Goal: Task Accomplishment & Management: Complete application form

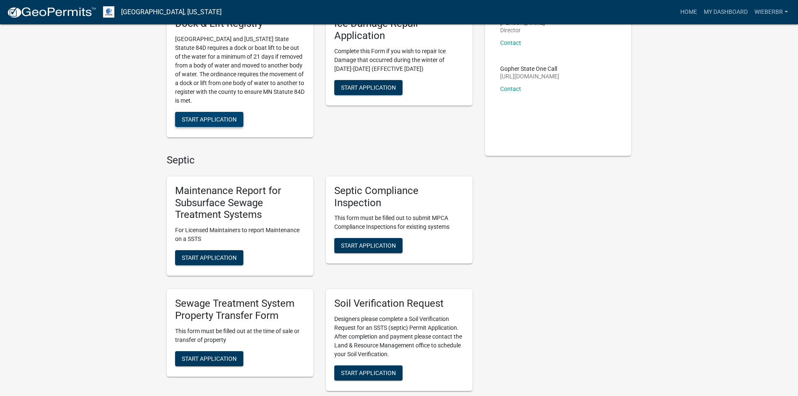
scroll to position [126, 0]
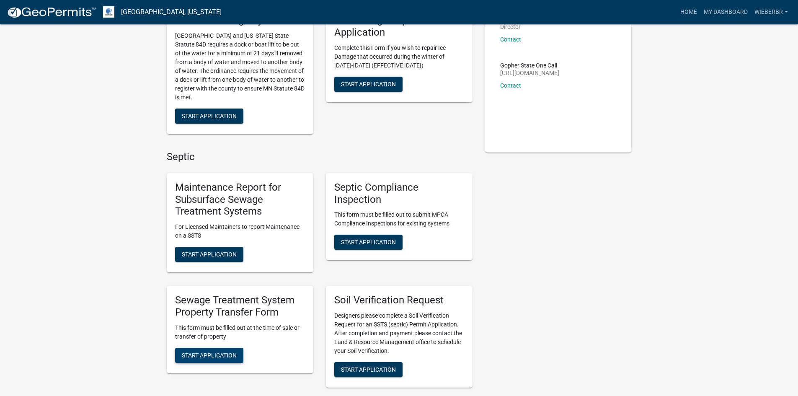
click at [230, 360] on button "Start Application" at bounding box center [209, 355] width 68 height 15
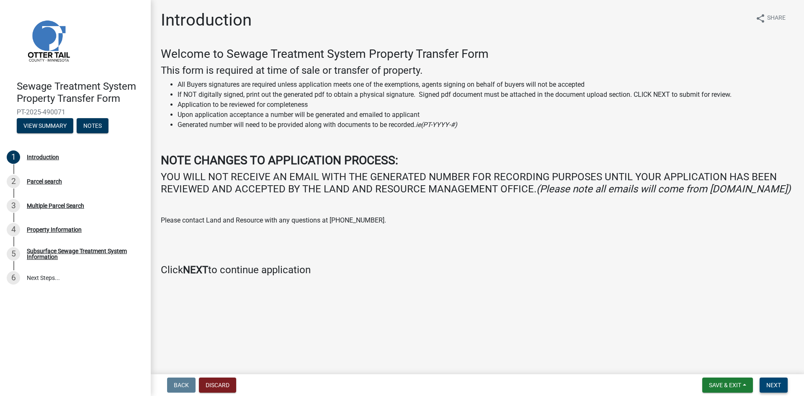
click at [772, 388] on span "Next" at bounding box center [774, 385] width 15 height 7
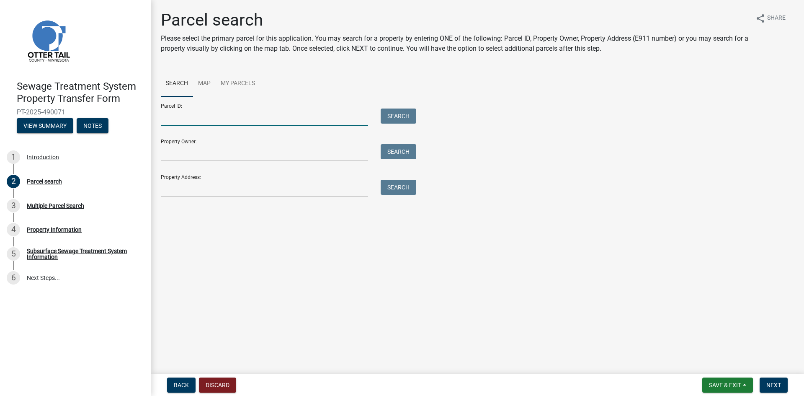
click at [192, 117] on input "Parcel ID:" at bounding box center [264, 117] width 207 height 17
click at [201, 155] on input "Property Owner:" at bounding box center [264, 152] width 207 height 17
click at [191, 145] on input "Property Owner:" at bounding box center [264, 152] width 207 height 17
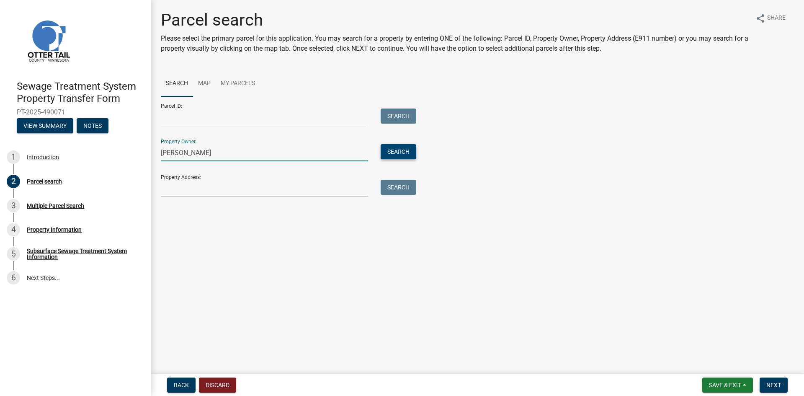
type input "[PERSON_NAME]"
click at [392, 153] on button "Search" at bounding box center [399, 151] width 36 height 15
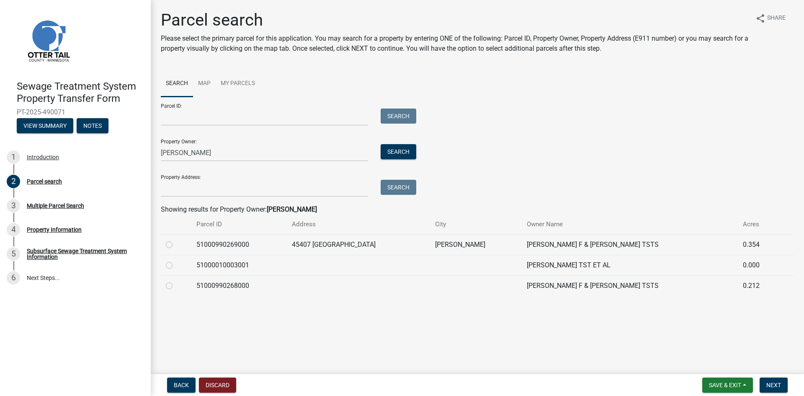
click at [579, 305] on main "Parcel search Please select the primary parcel for this application. You may se…" at bounding box center [478, 185] width 654 height 371
click at [176, 260] on label at bounding box center [176, 260] width 0 height 0
click at [176, 263] on input "radio" at bounding box center [178, 262] width 5 height 5
radio input "true"
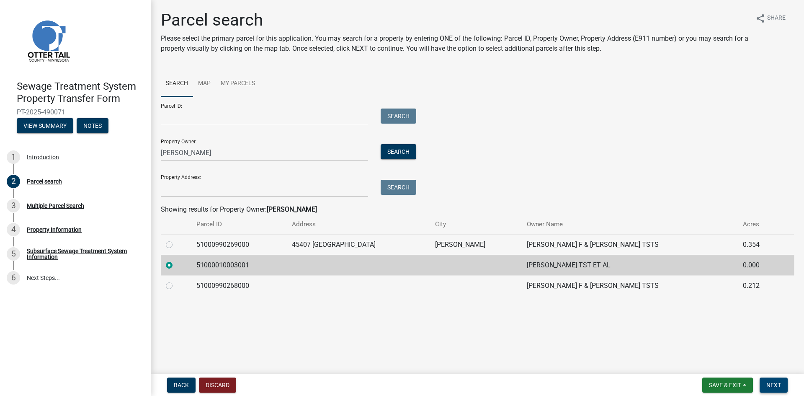
click at [773, 383] on span "Next" at bounding box center [774, 385] width 15 height 7
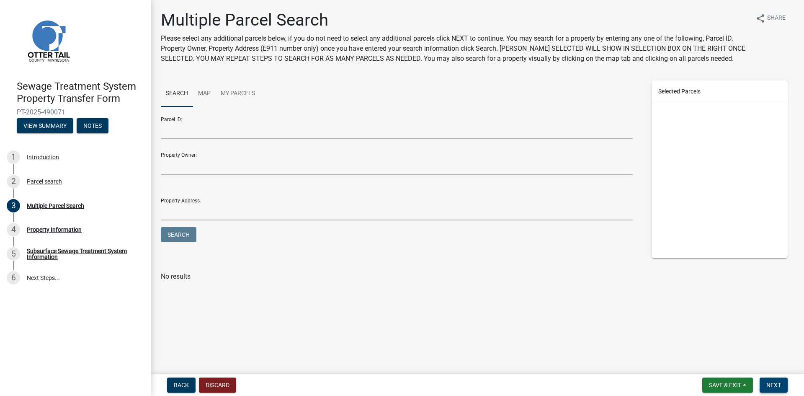
click at [774, 385] on span "Next" at bounding box center [774, 385] width 15 height 7
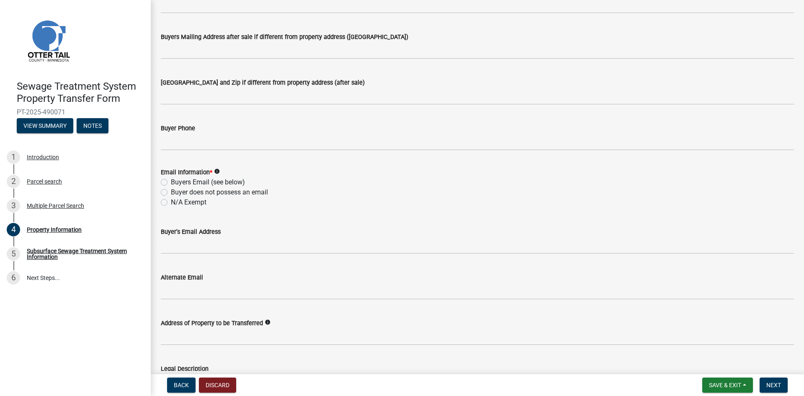
scroll to position [293, 0]
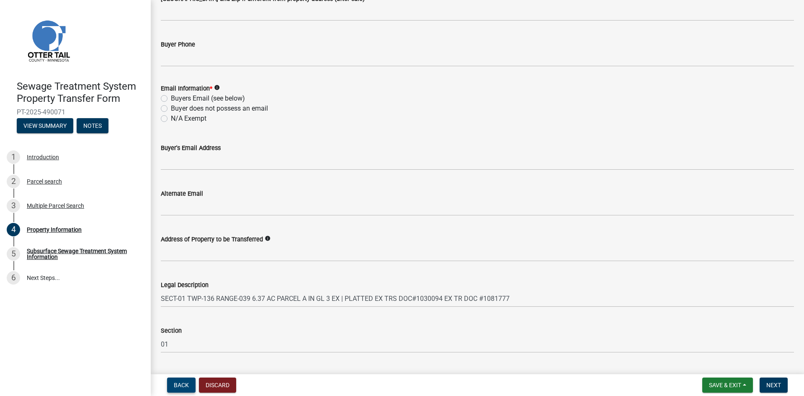
click at [185, 384] on span "Back" at bounding box center [181, 385] width 15 height 7
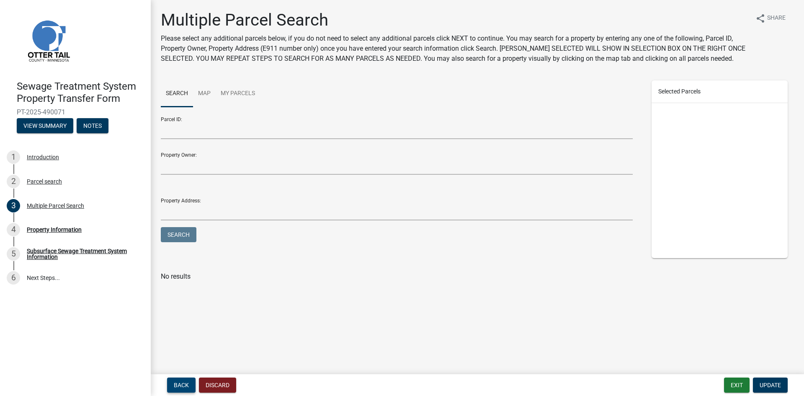
click at [185, 384] on span "Back" at bounding box center [181, 385] width 15 height 7
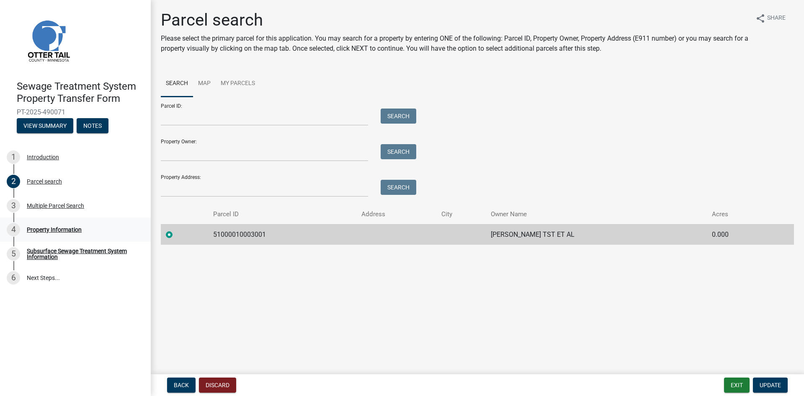
click at [67, 228] on div "Property Information" at bounding box center [54, 230] width 55 height 6
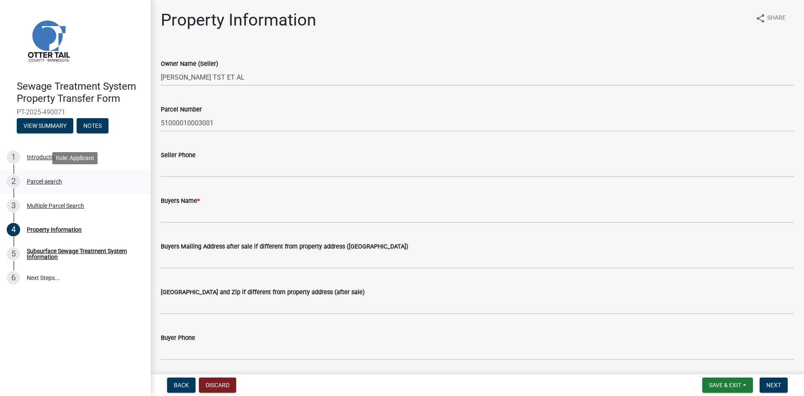
click at [54, 180] on div "Parcel search" at bounding box center [44, 181] width 35 height 6
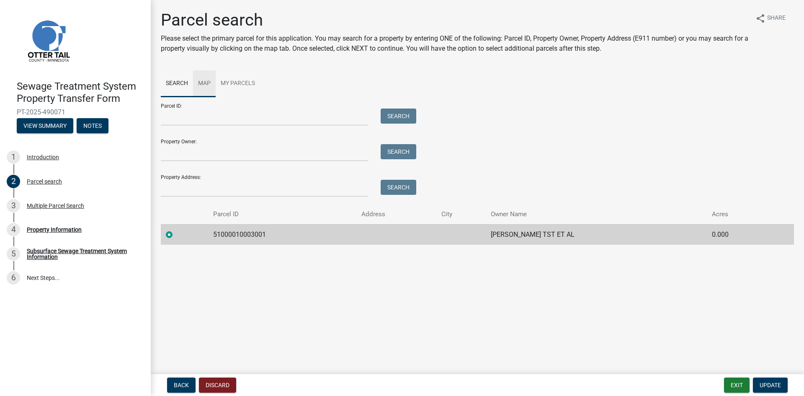
click at [204, 82] on link "Map" at bounding box center [204, 83] width 23 height 27
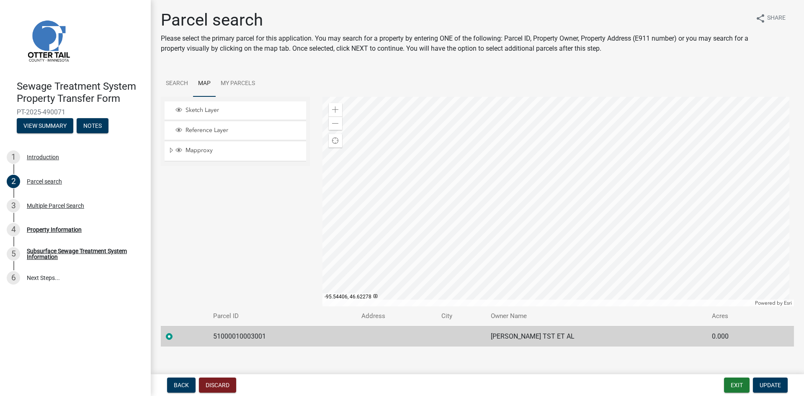
click at [575, 184] on div at bounding box center [559, 201] width 472 height 209
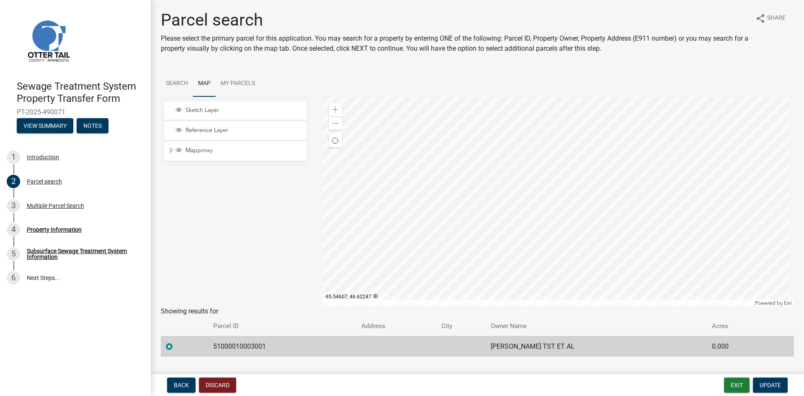
click at [515, 198] on div at bounding box center [559, 201] width 472 height 209
click at [515, 197] on div at bounding box center [559, 201] width 472 height 209
click at [517, 186] on div at bounding box center [559, 201] width 472 height 209
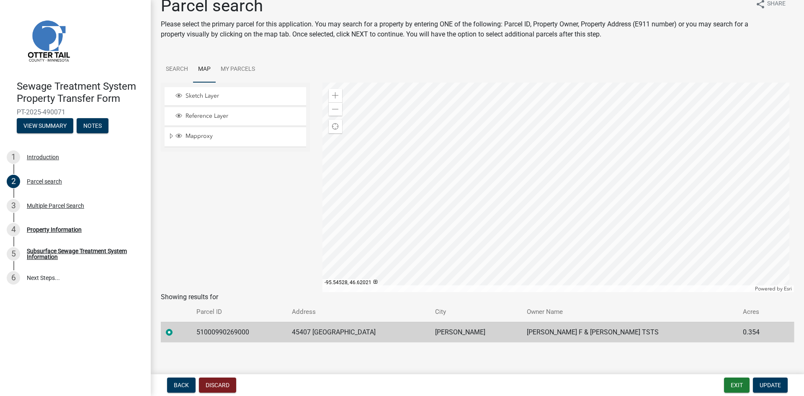
scroll to position [18, 0]
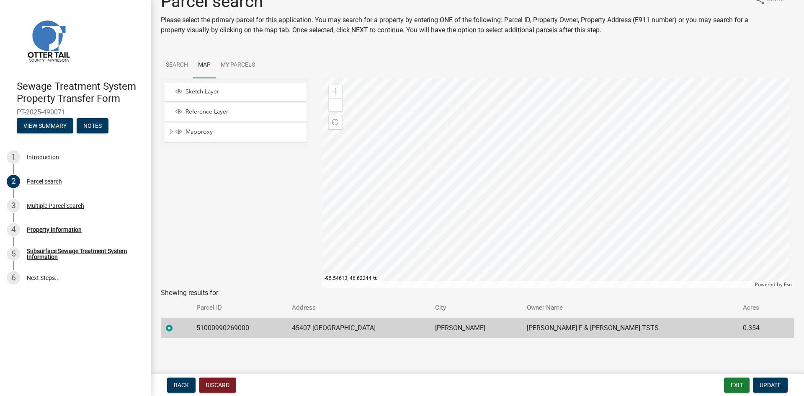
click at [467, 214] on div at bounding box center [559, 182] width 472 height 209
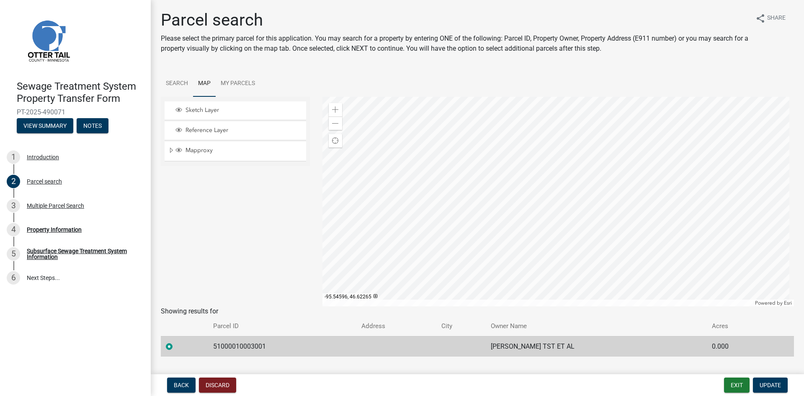
click at [510, 163] on div at bounding box center [559, 201] width 472 height 209
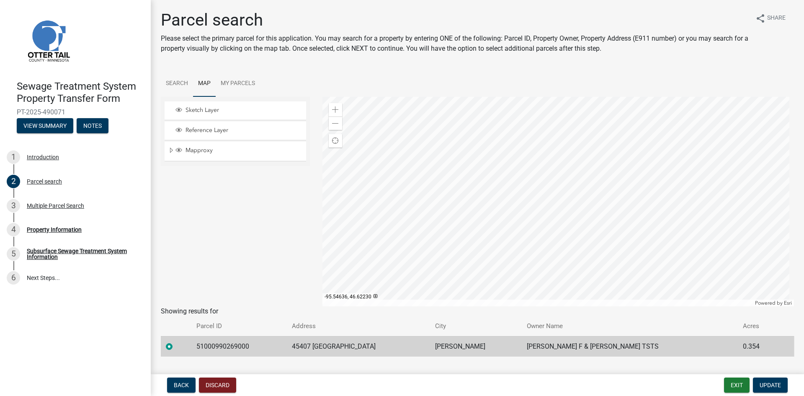
click at [481, 246] on div at bounding box center [559, 201] width 472 height 209
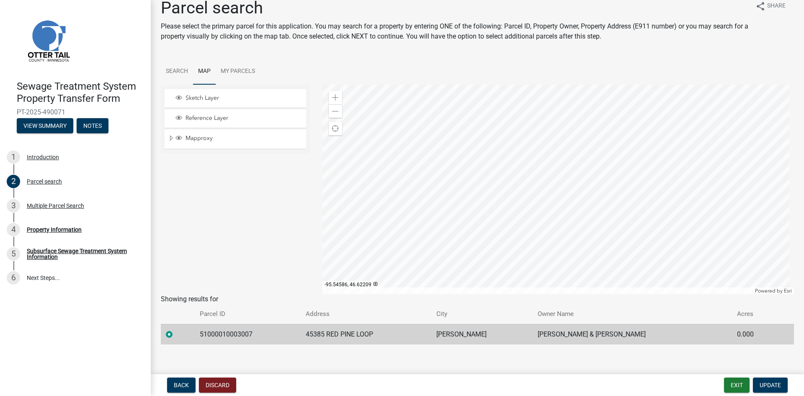
scroll to position [18, 0]
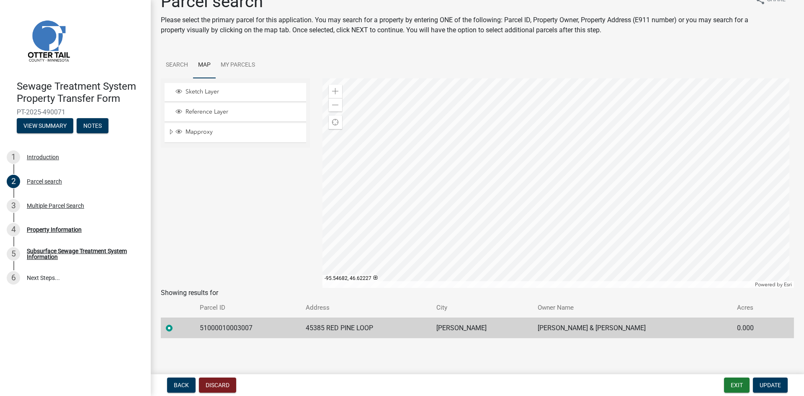
click at [419, 233] on div at bounding box center [559, 182] width 472 height 209
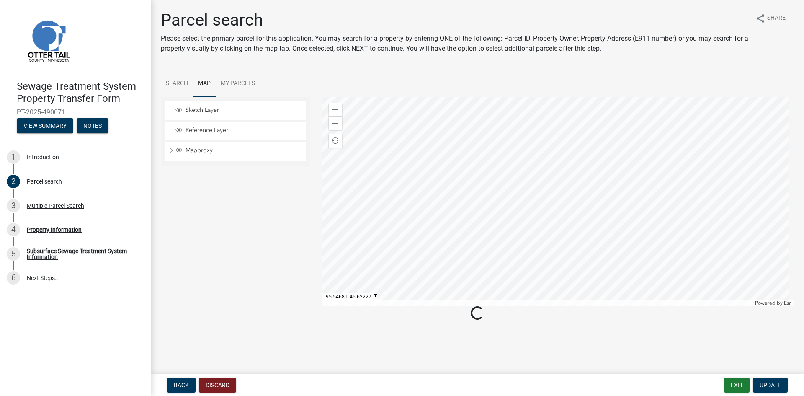
scroll to position [0, 0]
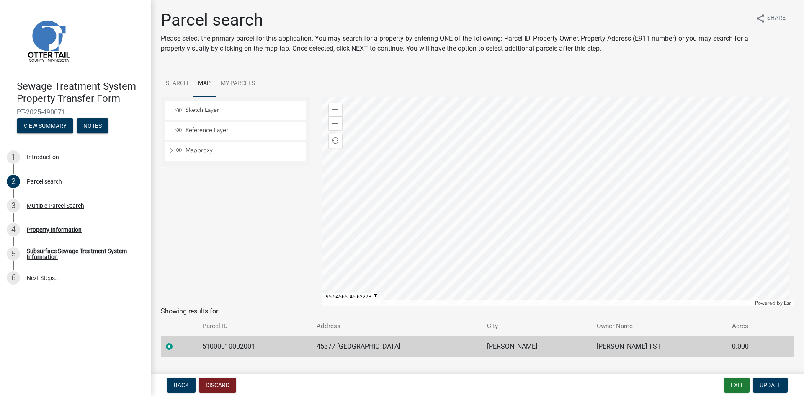
click at [580, 150] on div at bounding box center [559, 201] width 472 height 209
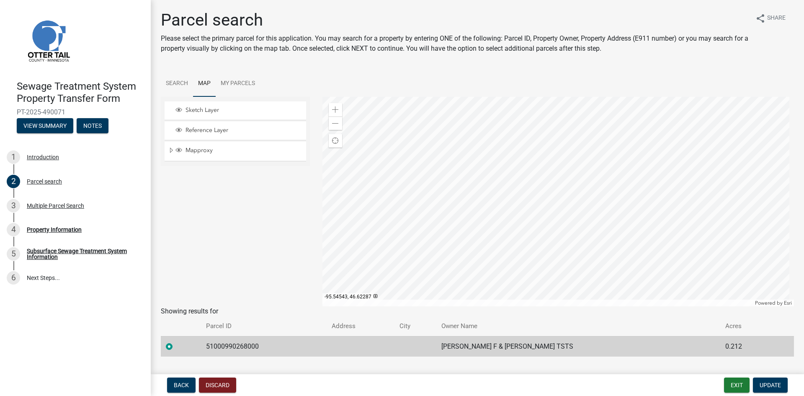
click at [610, 132] on div at bounding box center [559, 201] width 472 height 209
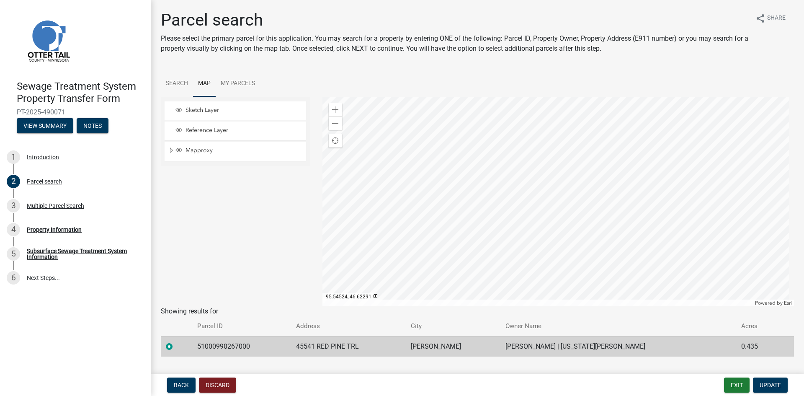
click at [636, 123] on div at bounding box center [559, 201] width 472 height 209
click at [693, 172] on div at bounding box center [559, 201] width 472 height 209
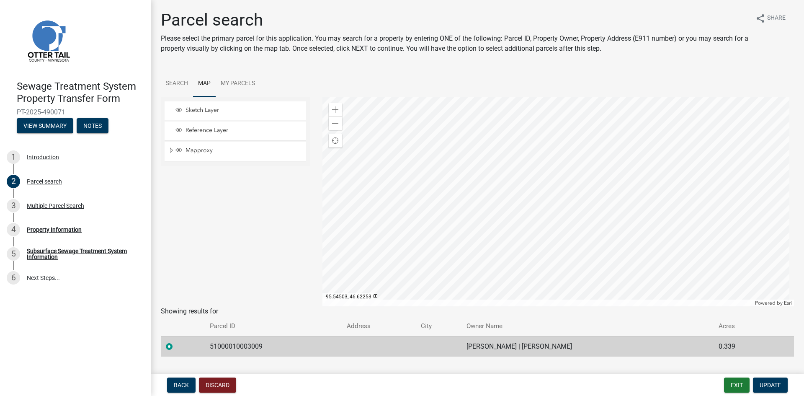
click at [665, 202] on div at bounding box center [559, 201] width 472 height 209
click at [646, 245] on div at bounding box center [559, 201] width 472 height 209
click at [614, 195] on div at bounding box center [559, 201] width 472 height 209
click at [591, 197] on div at bounding box center [559, 201] width 472 height 209
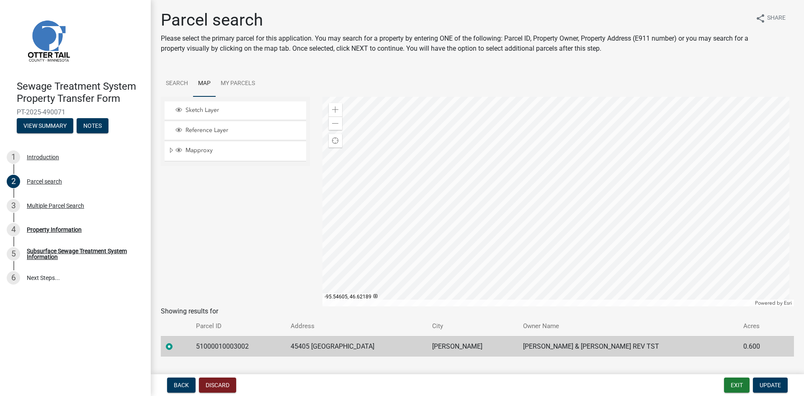
click at [579, 204] on div at bounding box center [559, 201] width 472 height 209
click at [550, 218] on div at bounding box center [559, 201] width 472 height 209
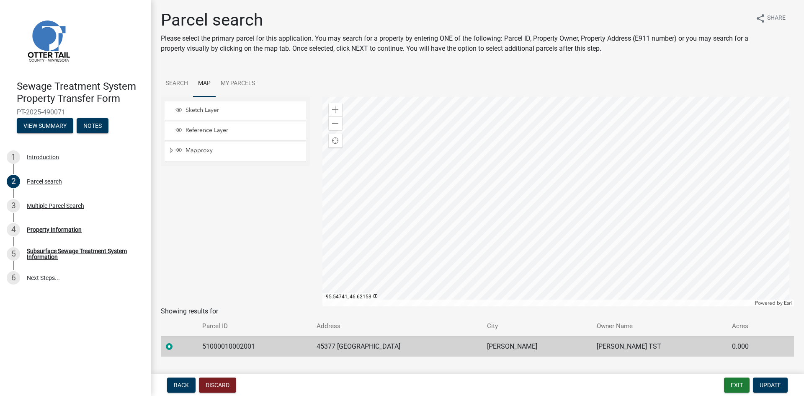
click at [512, 230] on div at bounding box center [559, 201] width 472 height 209
click at [453, 243] on div at bounding box center [559, 201] width 472 height 209
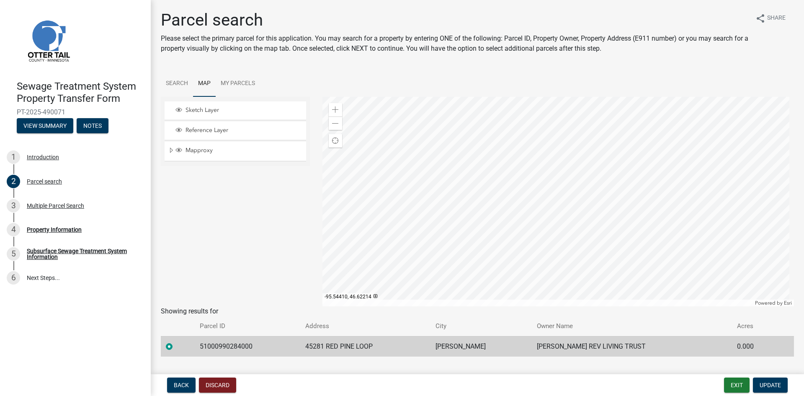
click at [554, 305] on div at bounding box center [559, 201] width 472 height 209
click at [600, 153] on div at bounding box center [559, 201] width 472 height 209
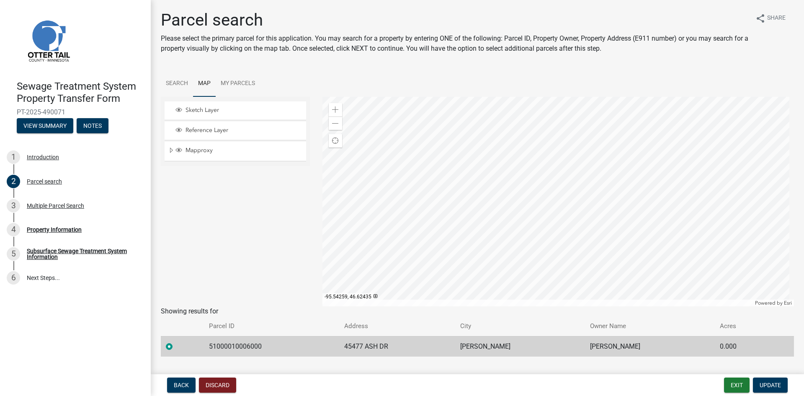
click at [629, 145] on div at bounding box center [559, 201] width 472 height 209
click at [596, 181] on div at bounding box center [559, 201] width 472 height 209
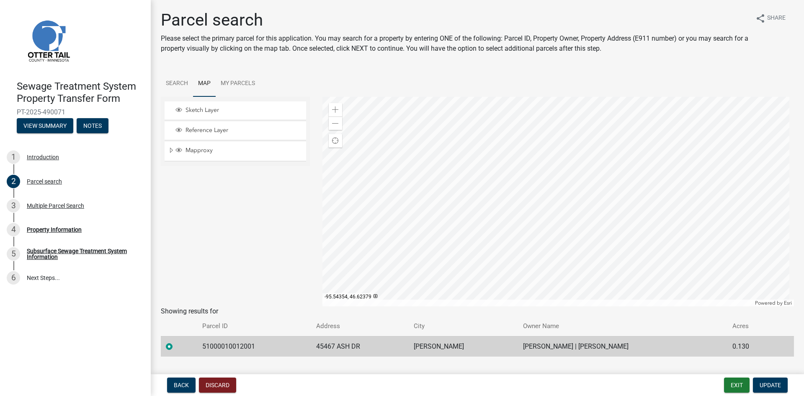
click at [581, 185] on div at bounding box center [559, 201] width 472 height 209
click at [567, 191] on div at bounding box center [559, 201] width 472 height 209
click at [559, 199] on div at bounding box center [559, 201] width 472 height 209
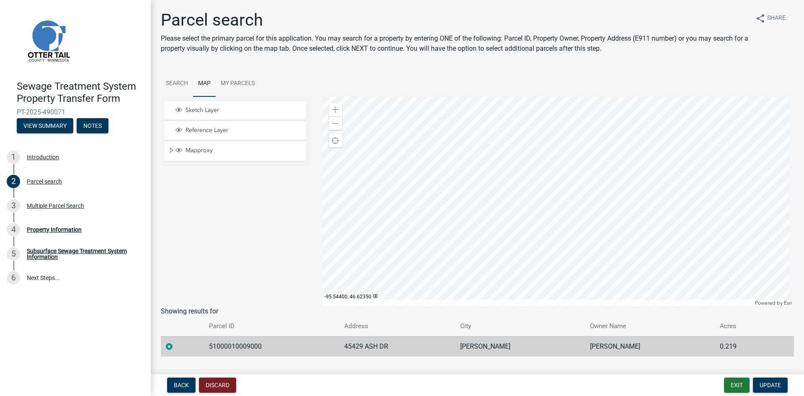
click at [559, 206] on div at bounding box center [559, 201] width 472 height 209
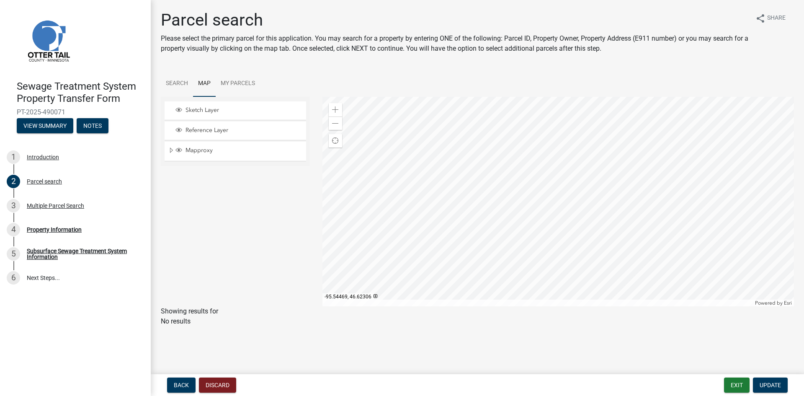
click at [528, 238] on div at bounding box center [559, 201] width 472 height 209
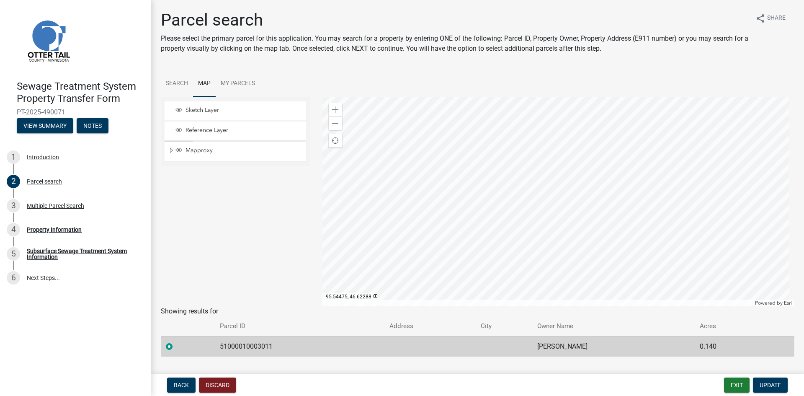
click at [521, 252] on div at bounding box center [559, 201] width 472 height 209
click at [515, 270] on div at bounding box center [559, 201] width 472 height 209
click at [512, 279] on div at bounding box center [559, 201] width 472 height 209
click at [491, 257] on div at bounding box center [559, 201] width 472 height 209
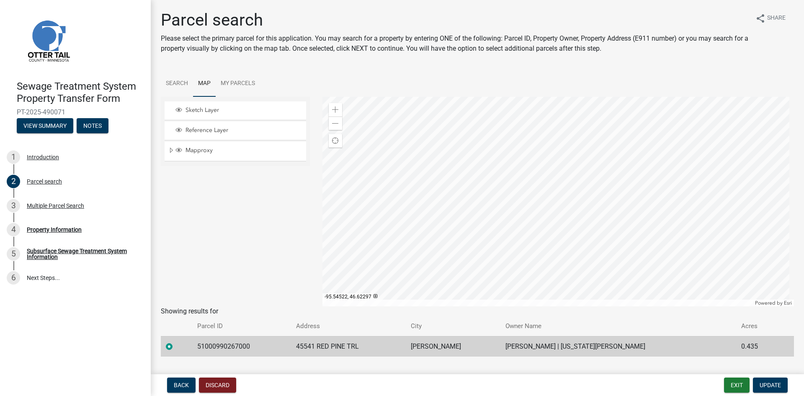
click at [500, 245] on div at bounding box center [559, 201] width 472 height 209
click at [508, 237] on div at bounding box center [559, 201] width 472 height 209
click at [513, 224] on div at bounding box center [559, 201] width 472 height 209
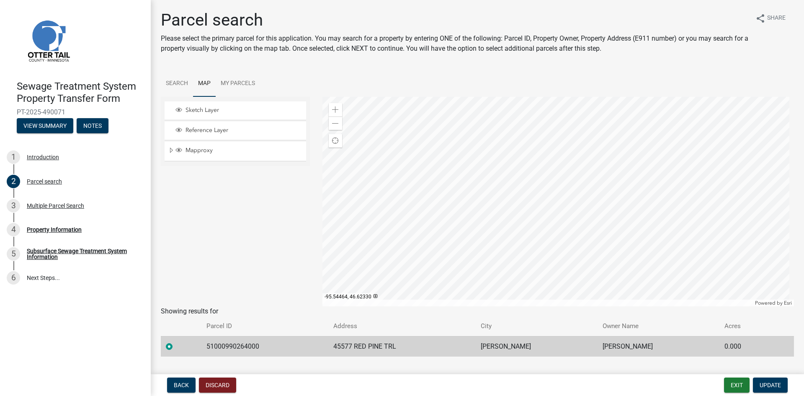
click at [527, 221] on div at bounding box center [559, 201] width 472 height 209
click at [529, 207] on div at bounding box center [559, 201] width 472 height 209
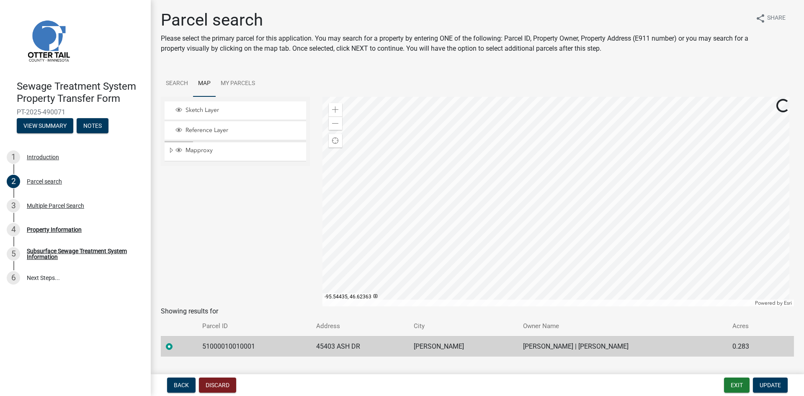
click at [564, 181] on div at bounding box center [559, 201] width 472 height 209
click at [550, 256] on div at bounding box center [559, 201] width 472 height 209
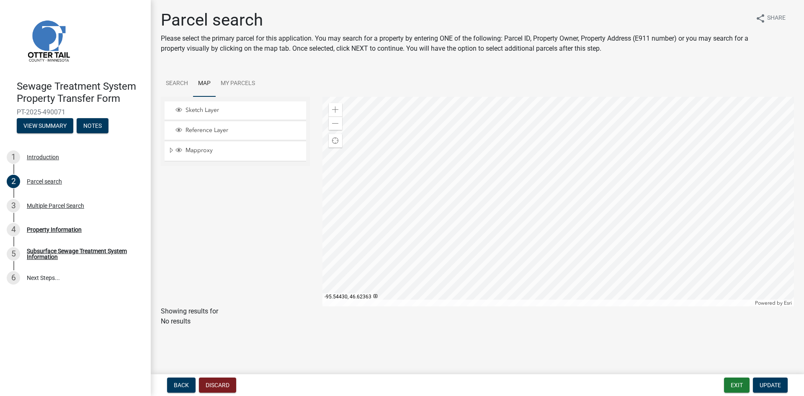
click at [574, 179] on div at bounding box center [559, 201] width 472 height 209
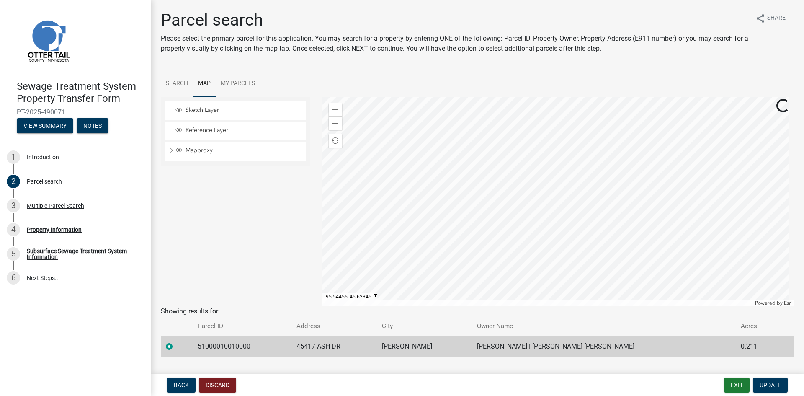
click at [536, 214] on div at bounding box center [559, 201] width 472 height 209
click at [530, 244] on div at bounding box center [559, 201] width 472 height 209
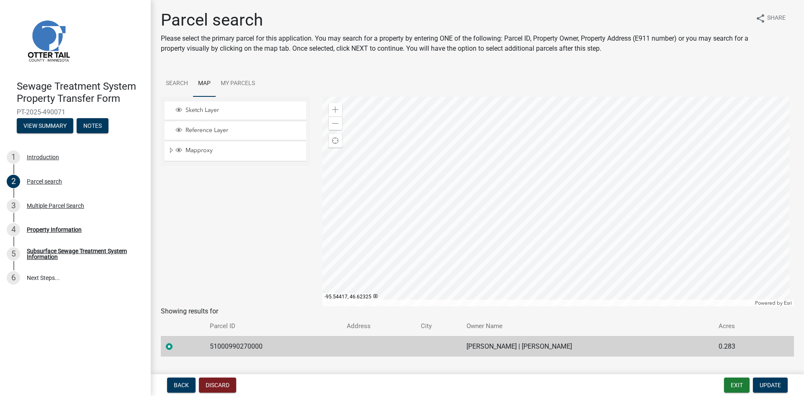
click at [588, 256] on div at bounding box center [559, 201] width 472 height 209
click at [503, 170] on div at bounding box center [559, 201] width 472 height 209
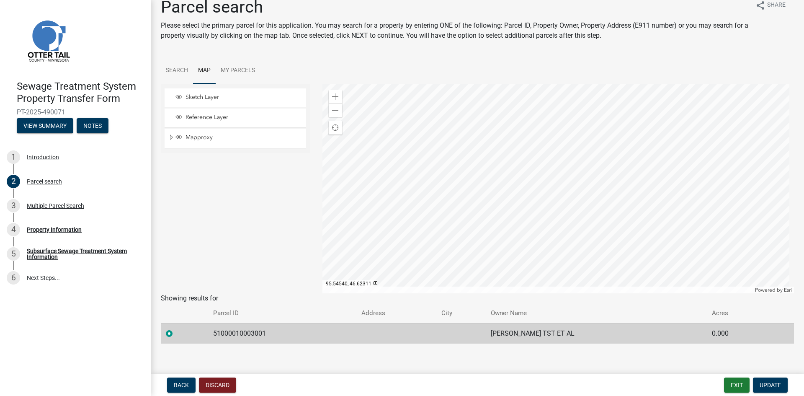
scroll to position [18, 0]
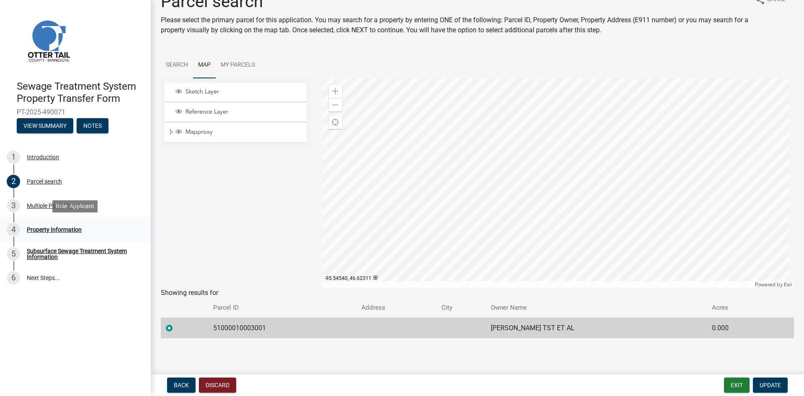
click at [66, 229] on div "Property Information" at bounding box center [54, 230] width 55 height 6
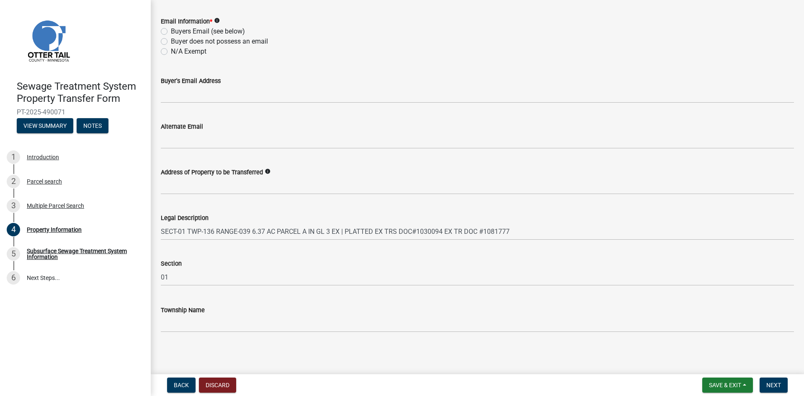
scroll to position [361, 0]
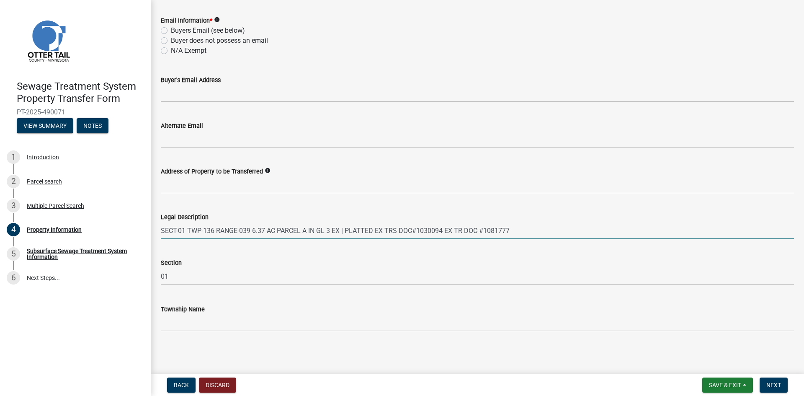
click at [210, 231] on input "SECT-01 TWP-136 RANGE-039 6.37 AC PARCEL A IN GL 3 EX | PLATTED EX TRS DOC#1030…" at bounding box center [477, 230] width 633 height 17
drag, startPoint x: 514, startPoint y: 230, endPoint x: 169, endPoint y: 227, distance: 345.2
click at [135, 237] on div "Sewage Treatment System Property Transfer Form PT-2025-490071 View Summary Note…" at bounding box center [402, 198] width 804 height 396
click at [253, 230] on input "SECT-01 TWP-136 RANGE-039 6.37 AC PARCEL A IN GL 3 EX | PLATTED EX TRS DOC#1030…" at bounding box center [477, 230] width 633 height 17
drag, startPoint x: 341, startPoint y: 230, endPoint x: 545, endPoint y: 234, distance: 204.1
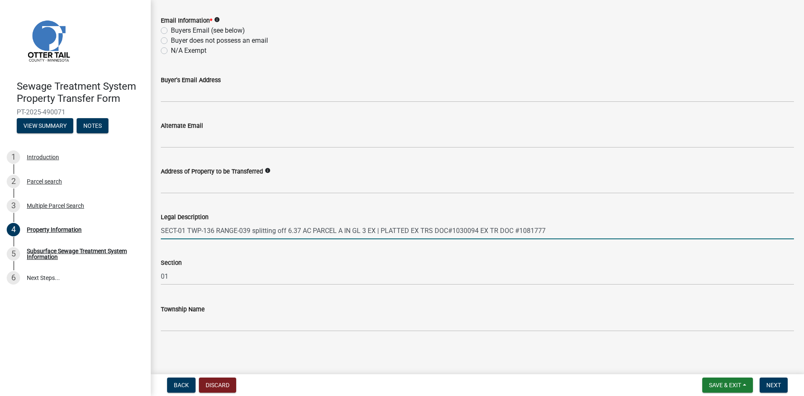
click at [545, 234] on input "SECT-01 TWP-136 RANGE-039 splitting off 6.37 AC PARCEL A IN GL 3 EX | PLATTED E…" at bounding box center [477, 230] width 633 height 17
click at [286, 235] on input "SECT-01 TWP-136 RANGE-039 splitting off 6.37 AC PARCEL" at bounding box center [477, 230] width 633 height 17
drag, startPoint x: 289, startPoint y: 231, endPoint x: 328, endPoint y: 243, distance: 40.4
click at [289, 231] on input "SECT-01 TWP-136 RANGE-039 splitting off 6.37 AC PARCEL" at bounding box center [477, 230] width 633 height 17
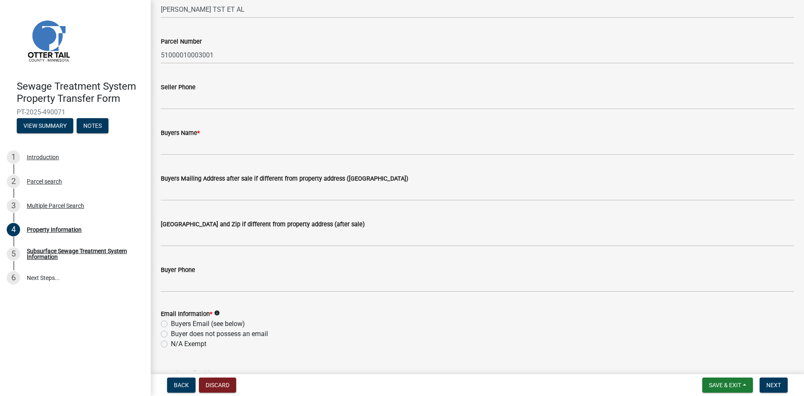
scroll to position [0, 0]
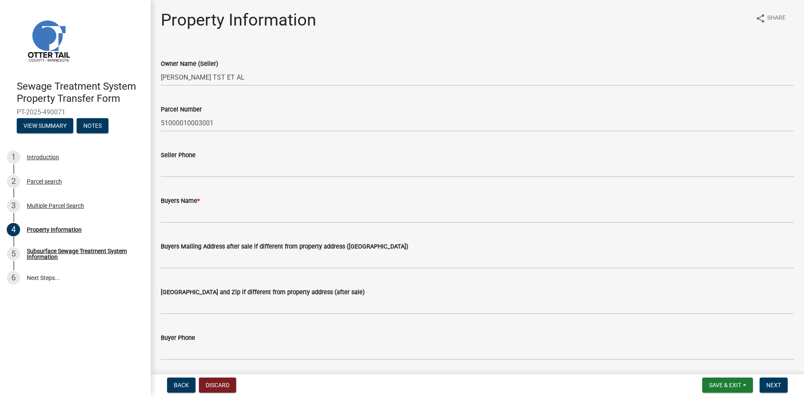
type input "SECT-01 TWP-136 RANGE-039 splitting off 3,313.53 sq. ft. of the 6.37 AC PARCEL"
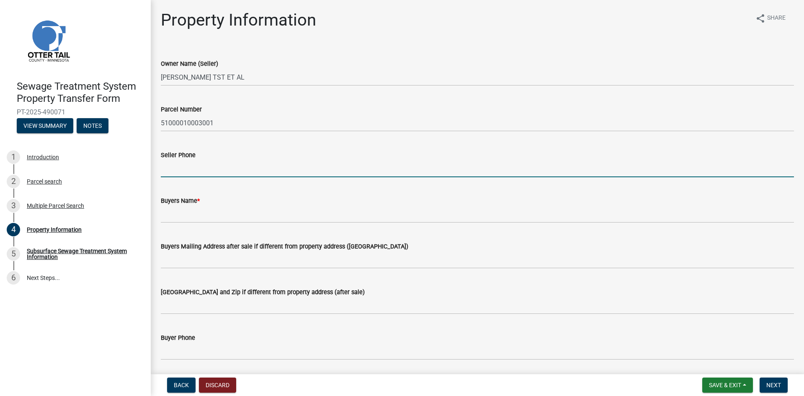
click at [183, 168] on input "Seller Phone" at bounding box center [477, 168] width 633 height 17
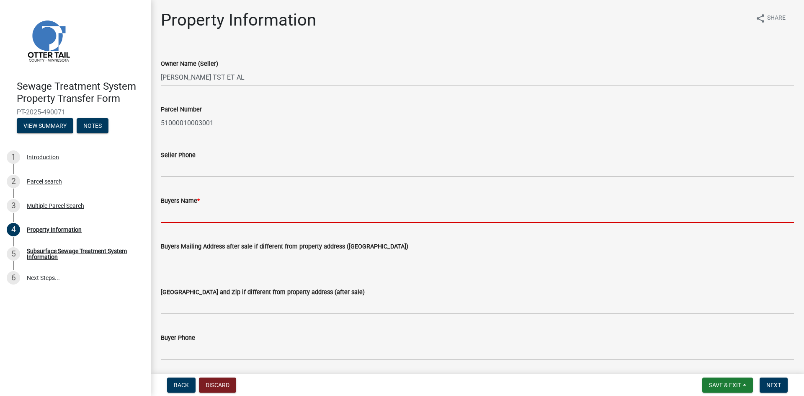
click at [198, 212] on input "Buyers Name *" at bounding box center [477, 214] width 633 height 17
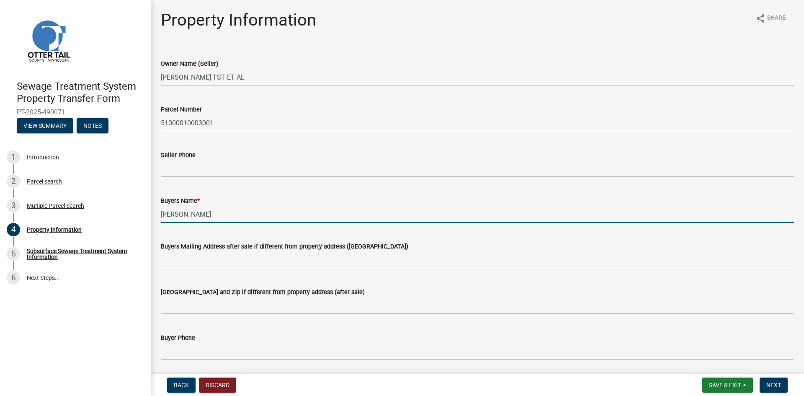
type input "[PERSON_NAME]"
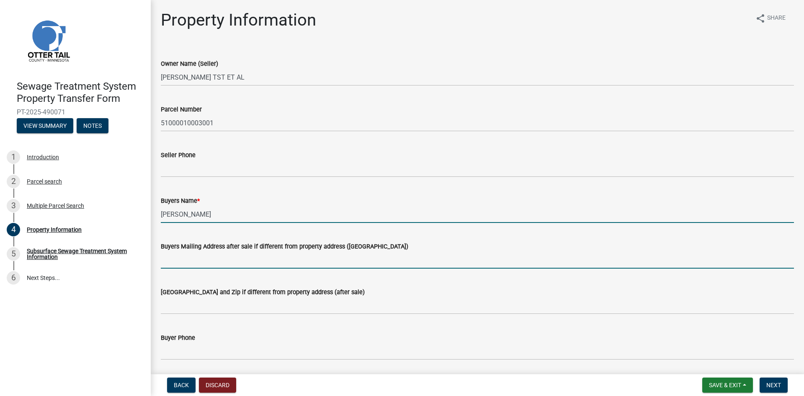
click at [211, 263] on input "Buyers Mailing Address after sale if different from property address ([GEOGRAPH…" at bounding box center [477, 259] width 633 height 17
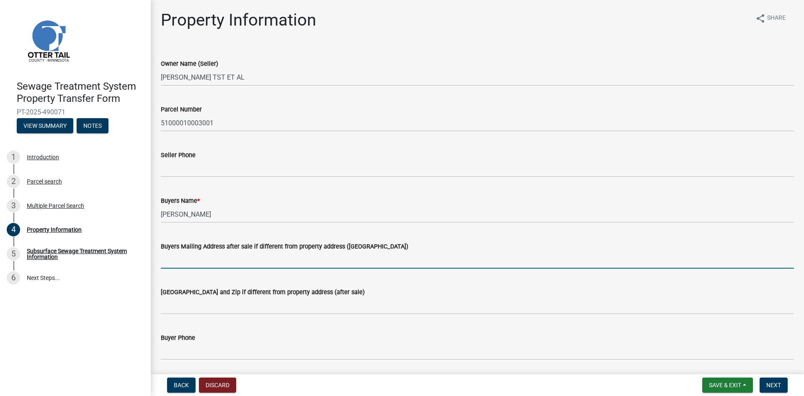
paste input "[STREET_ADDRESS]"
type input "[STREET_ADDRESS]"
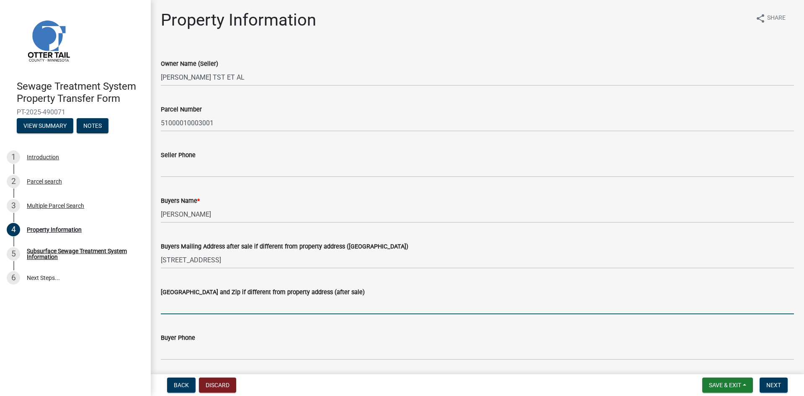
click at [212, 311] on input "[GEOGRAPHIC_DATA] and Zip if different from property address (after sale)" at bounding box center [477, 305] width 633 height 17
type input "[GEOGRAPHIC_DATA], [GEOGRAPHIC_DATA] 56560"
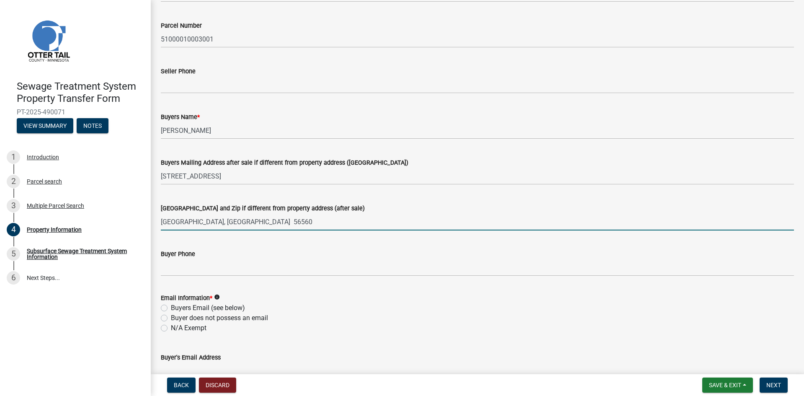
scroll to position [126, 0]
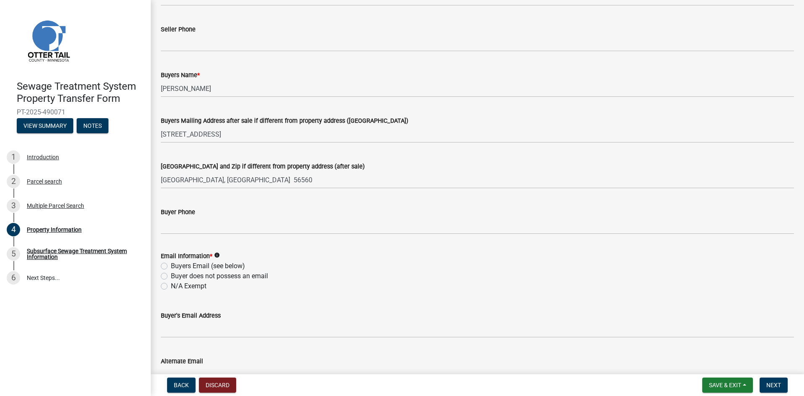
click at [216, 255] on icon "info" at bounding box center [217, 255] width 6 height 6
click at [202, 265] on label "Buyers Email (see below)" at bounding box center [208, 266] width 74 height 10
click at [176, 265] on input "Buyers Email (see below)" at bounding box center [173, 263] width 5 height 5
radio input "true"
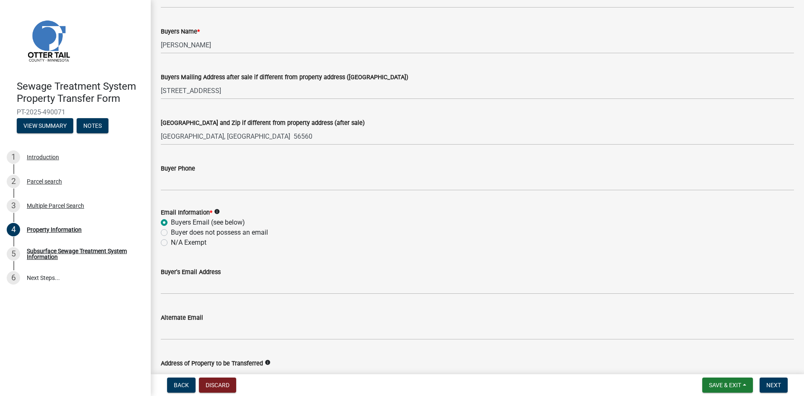
scroll to position [209, 0]
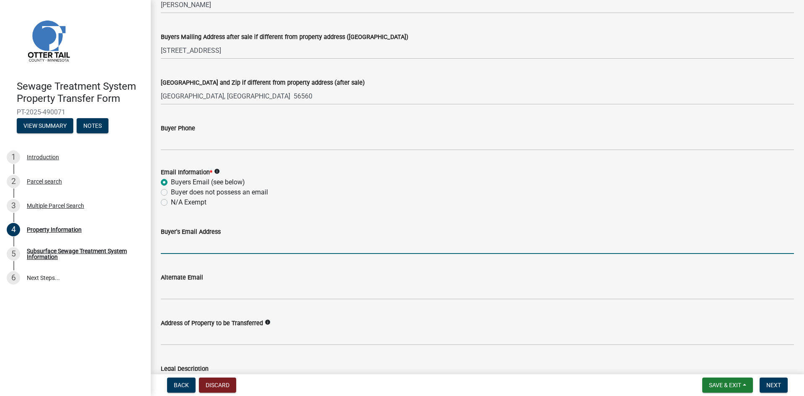
click at [177, 245] on input "Buyer's Email Address" at bounding box center [477, 245] width 633 height 17
paste input "[PERSON_NAME][EMAIL_ADDRESS][DOMAIN_NAME]"
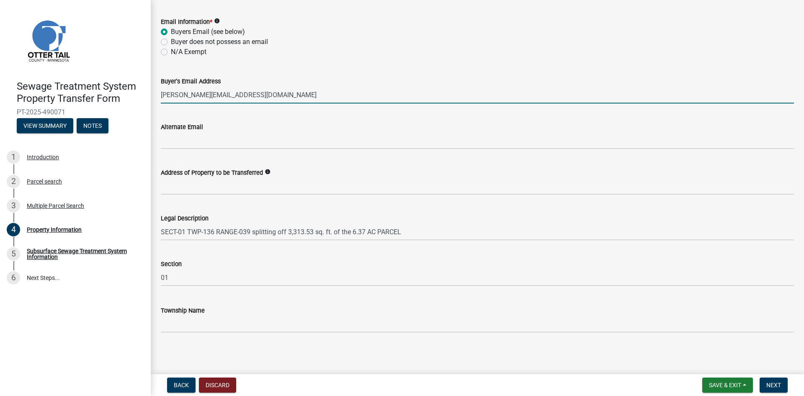
scroll to position [361, 0]
type input "[PERSON_NAME][EMAIL_ADDRESS][DOMAIN_NAME]"
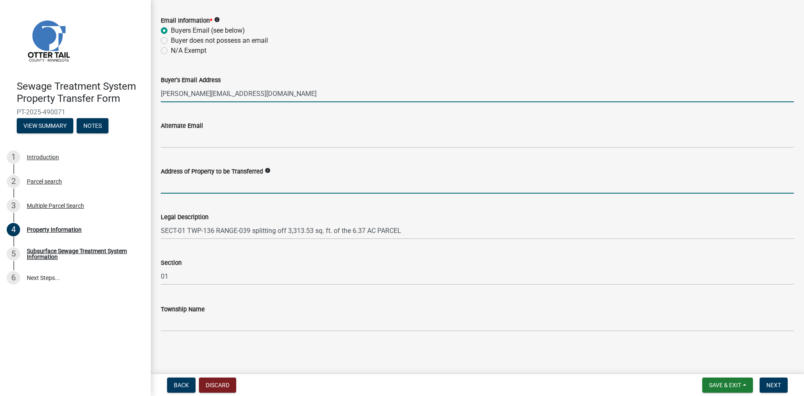
click at [181, 186] on input "Address of Property to be Transferred" at bounding box center [477, 184] width 633 height 17
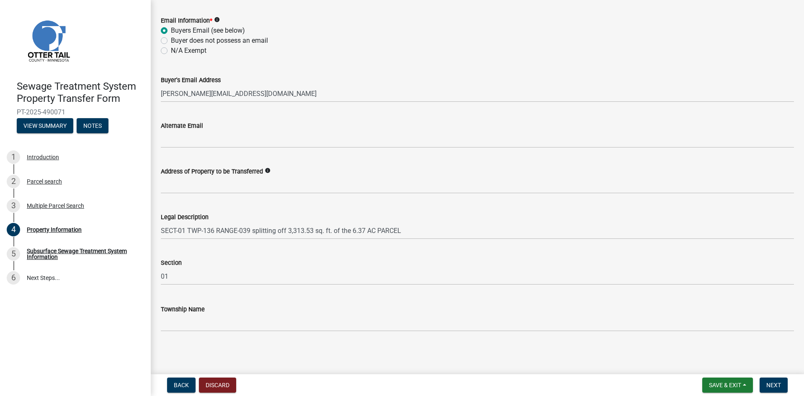
click at [267, 170] on icon "info" at bounding box center [268, 171] width 6 height 6
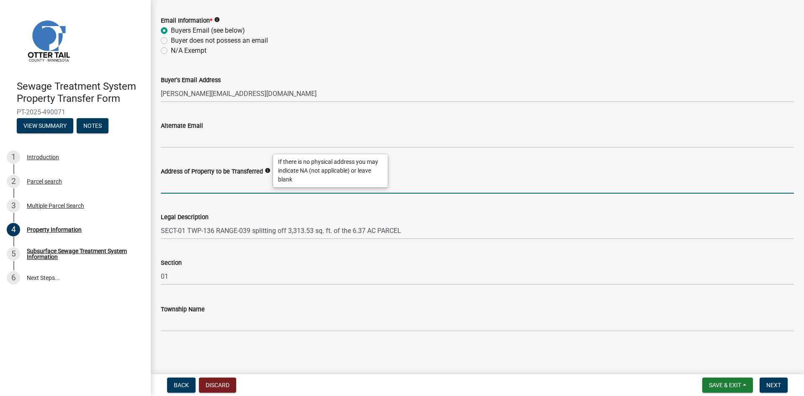
click at [249, 184] on input "Address of Property to be Transferred" at bounding box center [477, 184] width 633 height 17
type input "NA"
click at [769, 384] on span "Next" at bounding box center [774, 385] width 15 height 7
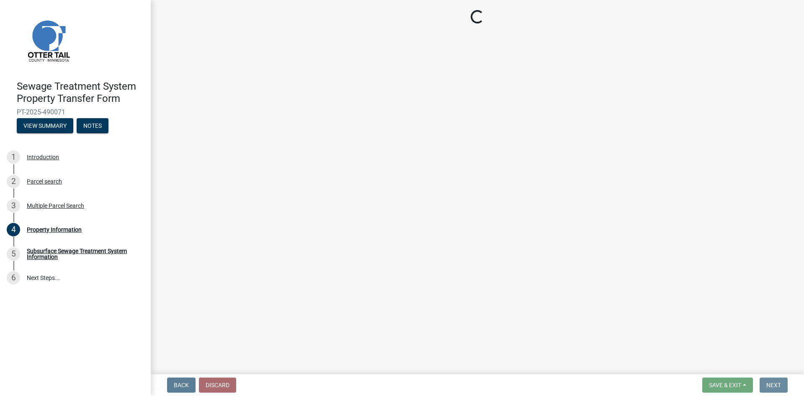
scroll to position [0, 0]
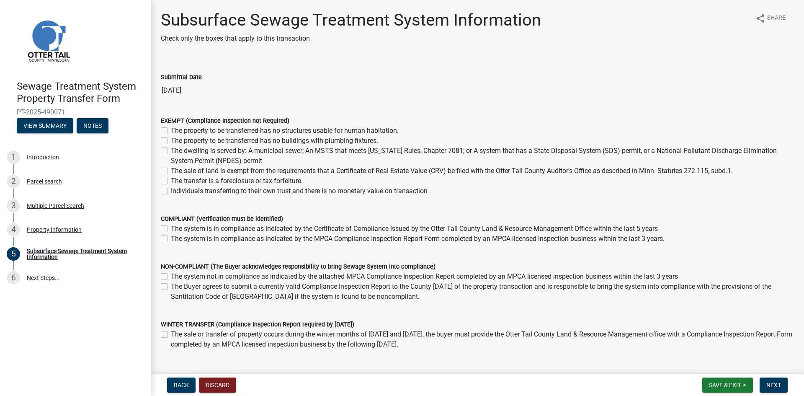
click at [172, 130] on label "The property to be transferred has no structures usable for human habitation." at bounding box center [285, 131] width 228 height 10
click at [172, 130] on input "The property to be transferred has no structures usable for human habitation." at bounding box center [173, 128] width 5 height 5
checkbox input "true"
checkbox input "false"
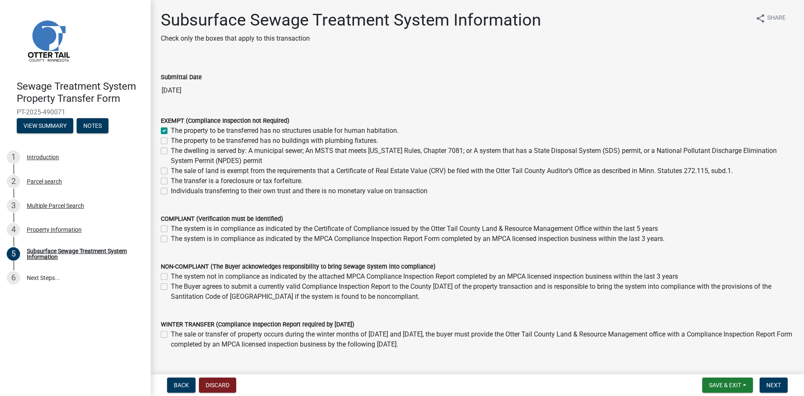
checkbox input "false"
click at [171, 139] on label "The property to be transferred has no buildings with plumbing fixtures." at bounding box center [274, 141] width 207 height 10
click at [171, 139] on input "The property to be transferred has no buildings with plumbing fixtures." at bounding box center [173, 138] width 5 height 5
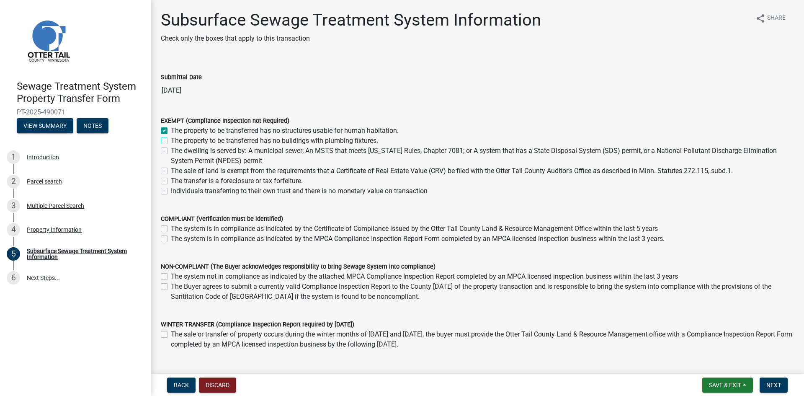
checkbox input "true"
checkbox input "false"
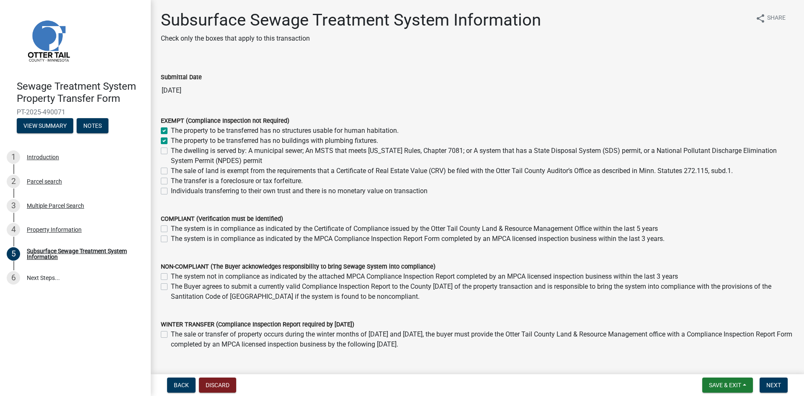
checkbox input "false"
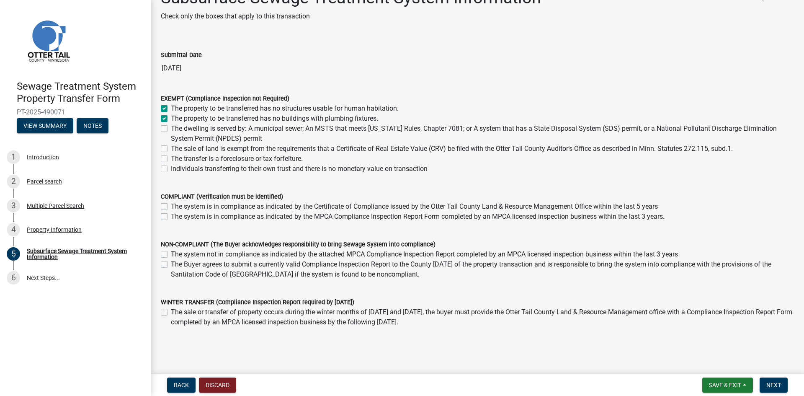
scroll to position [42, 0]
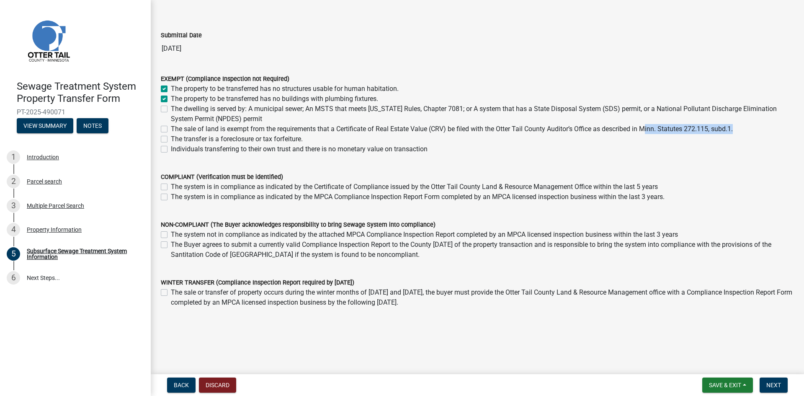
drag, startPoint x: 643, startPoint y: 129, endPoint x: 736, endPoint y: 126, distance: 93.1
click at [733, 126] on label "The sale of land is exempt from the requirements that a Certificate of Real Est…" at bounding box center [452, 129] width 562 height 10
copy label "Minn. Statutes 272.115, subd.1"
click at [171, 127] on label "The sale of land is exempt from the requirements that a Certificate of Real Est…" at bounding box center [452, 129] width 562 height 10
click at [171, 127] on input "The sale of land is exempt from the requirements that a Certificate of Real Est…" at bounding box center [173, 126] width 5 height 5
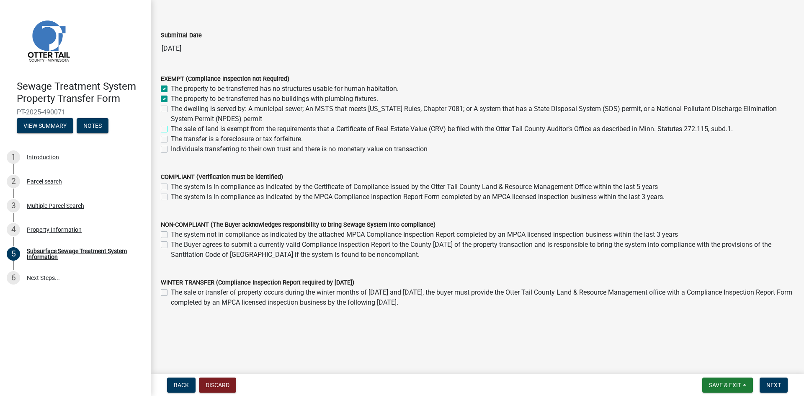
checkbox input "true"
checkbox input "false"
checkbox input "true"
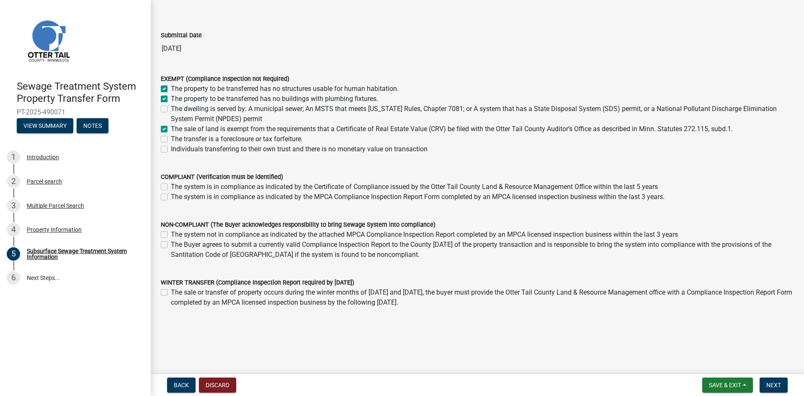
checkbox input "false"
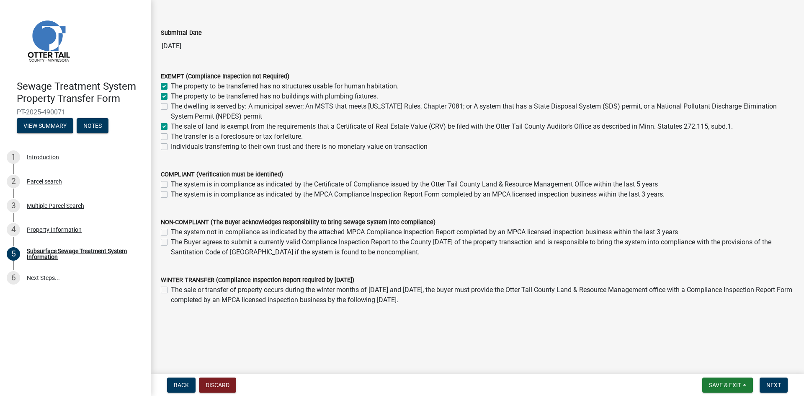
scroll to position [46, 0]
click at [777, 383] on span "Next" at bounding box center [774, 385] width 15 height 7
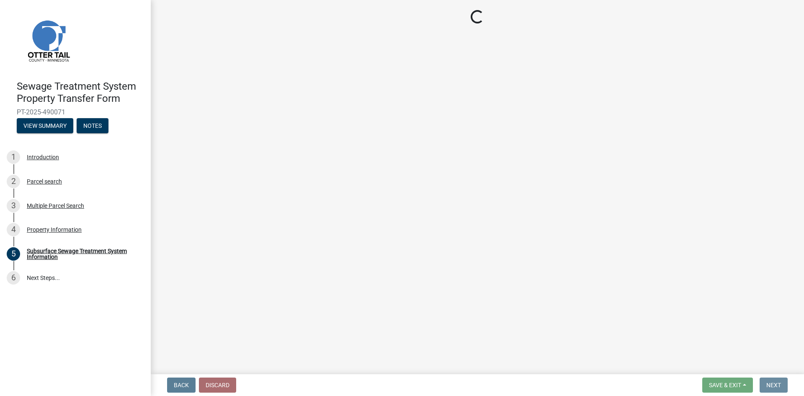
scroll to position [0, 0]
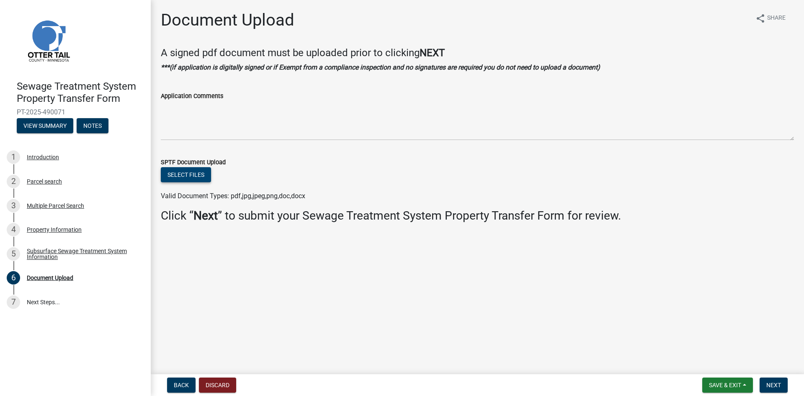
click at [188, 174] on button "Select files" at bounding box center [186, 174] width 50 height 15
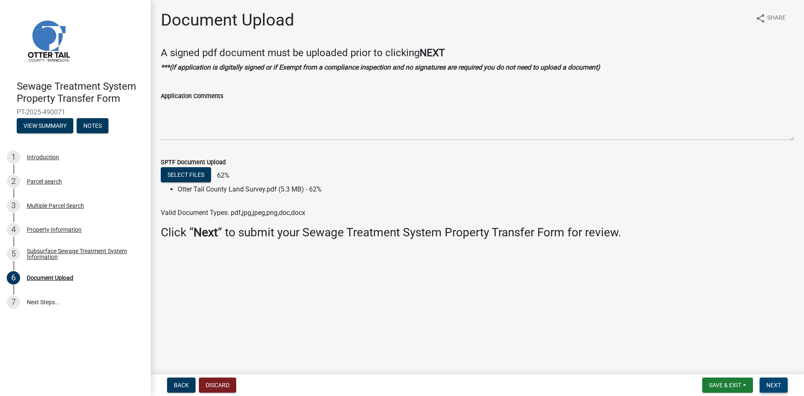
click at [779, 386] on span "Next" at bounding box center [774, 385] width 15 height 7
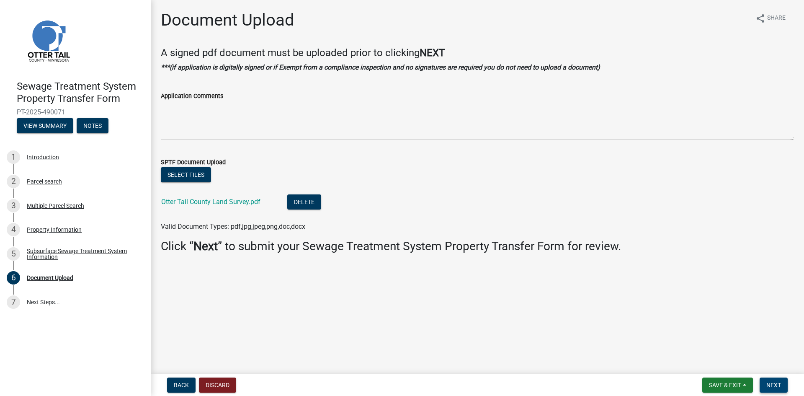
click at [777, 385] on span "Next" at bounding box center [774, 385] width 15 height 7
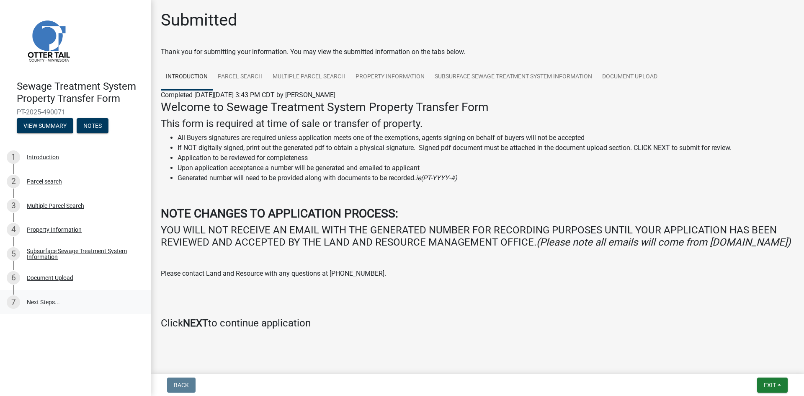
click at [45, 302] on link "7 Next Steps..." at bounding box center [75, 302] width 151 height 24
click at [779, 386] on button "Exit" at bounding box center [772, 384] width 31 height 15
click at [522, 329] on h4 "Click NEXT to continue application" at bounding box center [477, 323] width 633 height 12
click at [243, 80] on link "Parcel search" at bounding box center [240, 77] width 55 height 27
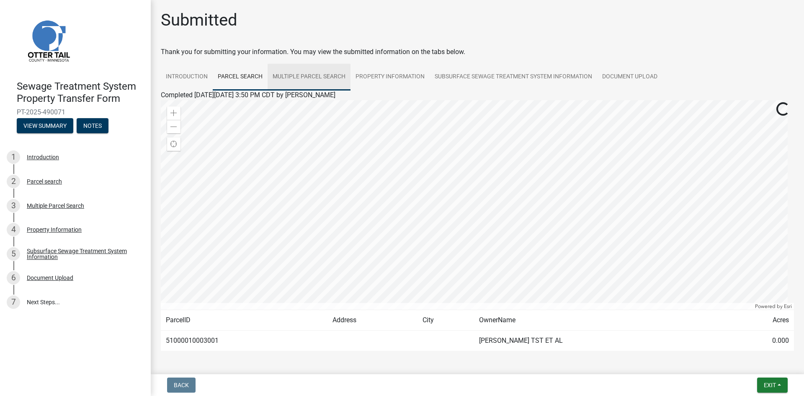
click at [297, 78] on link "Multiple Parcel Search" at bounding box center [309, 77] width 83 height 27
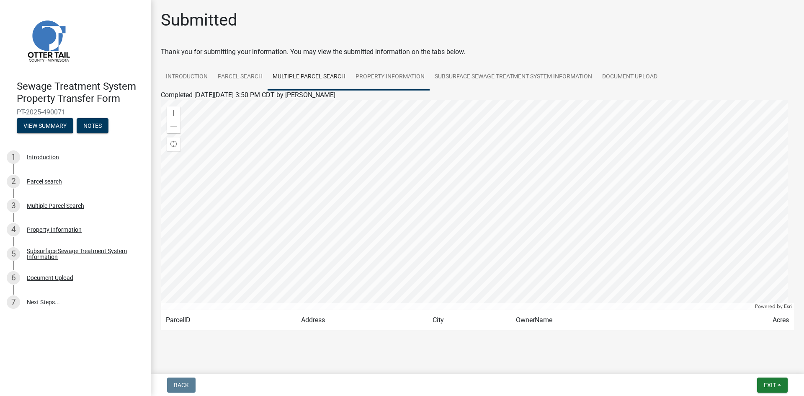
click at [390, 80] on link "Property Information" at bounding box center [390, 77] width 79 height 27
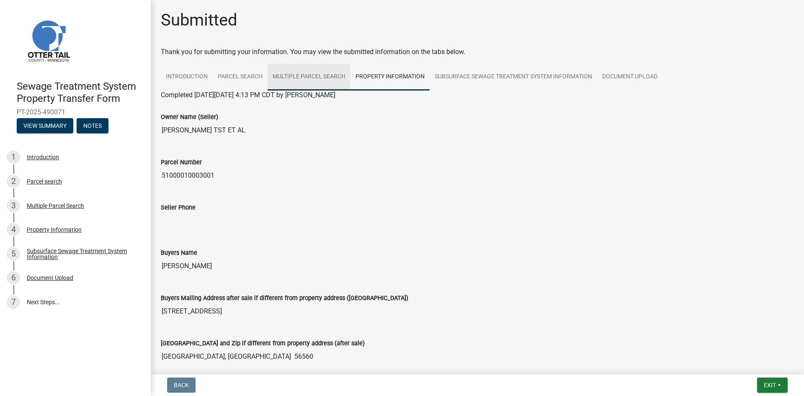
click at [332, 75] on link "Multiple Parcel Search" at bounding box center [309, 77] width 83 height 27
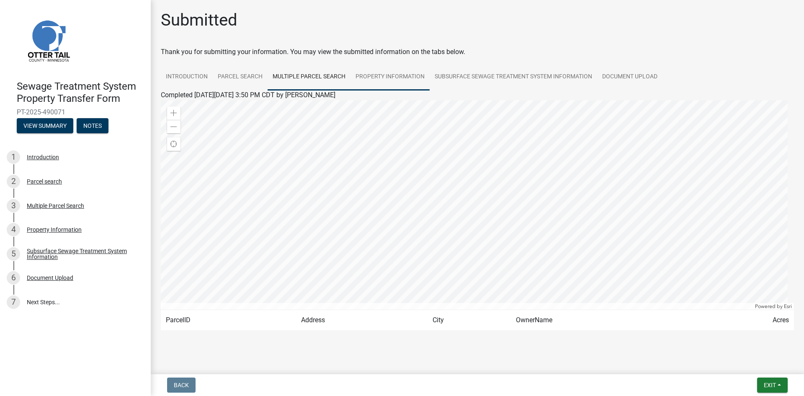
click at [398, 76] on link "Property Information" at bounding box center [390, 77] width 79 height 27
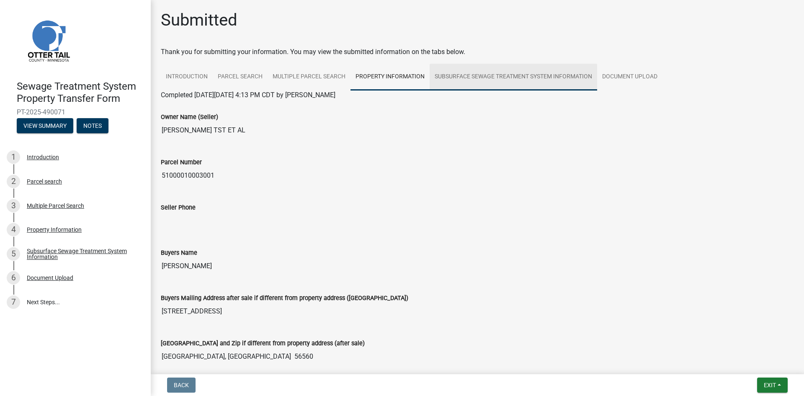
click at [462, 84] on link "Subsurface Sewage Treatment System Information" at bounding box center [514, 77] width 168 height 27
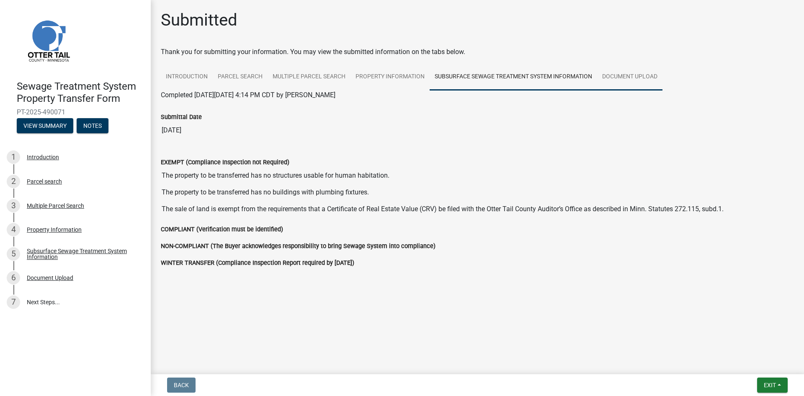
click at [635, 74] on link "Document Upload" at bounding box center [629, 77] width 65 height 27
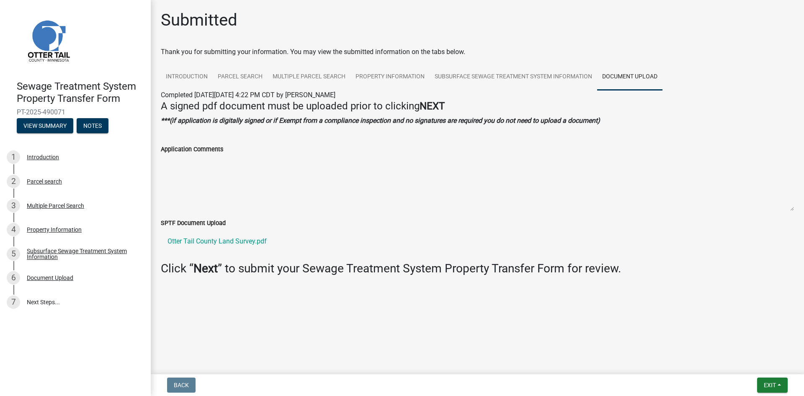
click at [333, 272] on h3 "Click “ Next ” to submit your Sewage Treatment System Property Transfer Form fo…" at bounding box center [477, 268] width 633 height 14
click at [217, 328] on main "Submitted Thank you for submitting your information. You may view the submitted…" at bounding box center [478, 185] width 654 height 371
drag, startPoint x: 67, startPoint y: 109, endPoint x: 18, endPoint y: 111, distance: 49.5
click at [18, 111] on span "PT-2025-490071" at bounding box center [75, 112] width 117 height 8
copy span "PT-2025-490071"
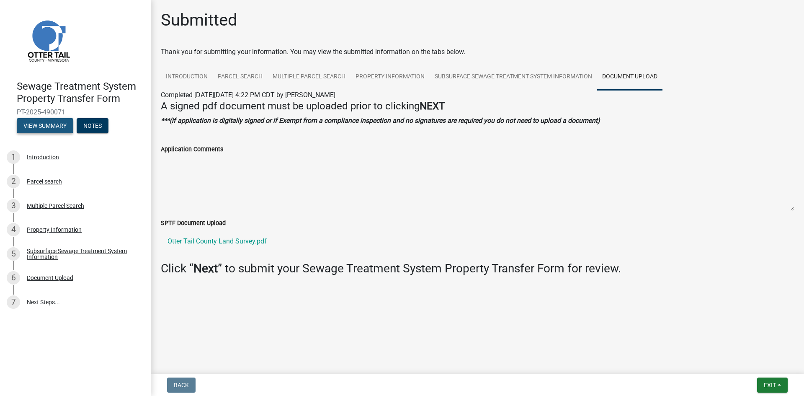
click at [54, 127] on button "View Summary" at bounding box center [45, 125] width 57 height 15
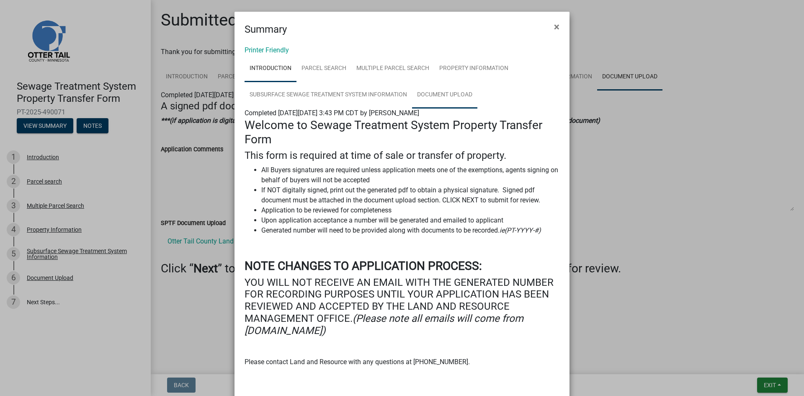
click at [420, 91] on link "Document Upload" at bounding box center [444, 95] width 65 height 27
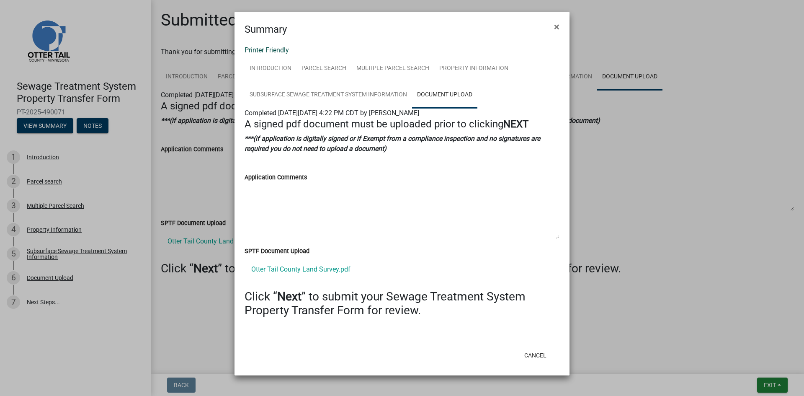
click at [273, 53] on link "Printer Friendly" at bounding box center [267, 50] width 44 height 8
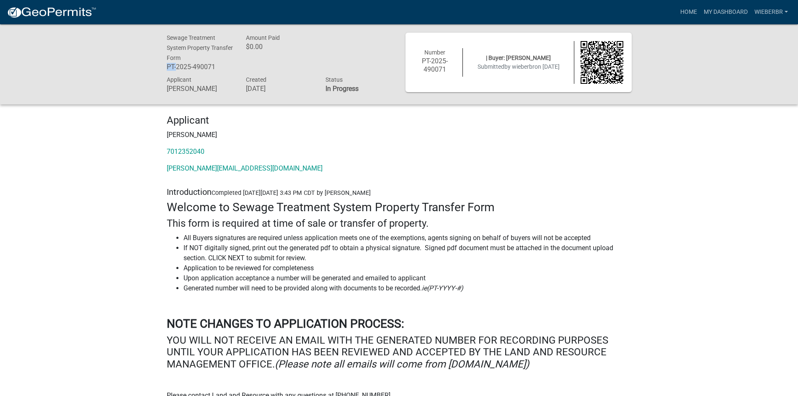
drag, startPoint x: 167, startPoint y: 68, endPoint x: 192, endPoint y: 70, distance: 25.7
click at [190, 70] on h6 "PT-2025-490071" at bounding box center [200, 67] width 67 height 8
drag, startPoint x: 205, startPoint y: 71, endPoint x: 214, endPoint y: 71, distance: 9.6
click at [214, 71] on h6 "PT-2025-490071" at bounding box center [200, 67] width 67 height 8
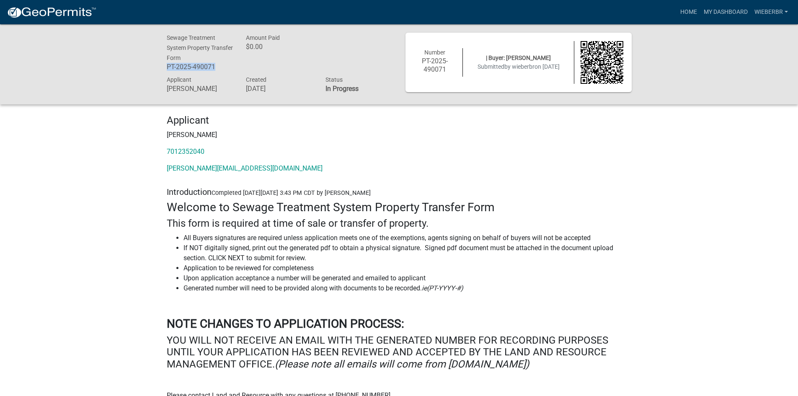
drag, startPoint x: 217, startPoint y: 68, endPoint x: 170, endPoint y: 68, distance: 47.8
click at [168, 68] on h6 "PT-2025-490071" at bounding box center [200, 67] width 67 height 8
copy h6 "PT-2025-490071"
